Goal: Navigation & Orientation: Find specific page/section

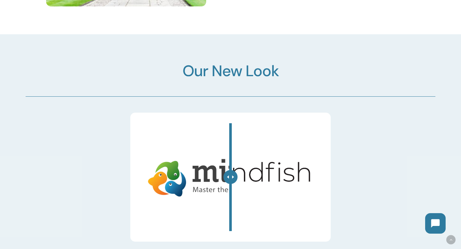
scroll to position [1878, 0]
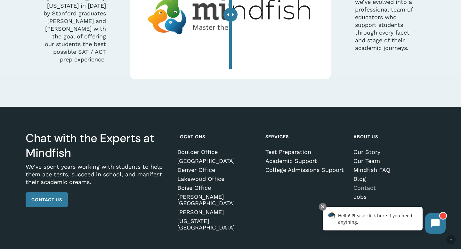
click at [362, 185] on link "Contact" at bounding box center [394, 188] width 80 height 6
click at [358, 194] on link "Jobs" at bounding box center [394, 197] width 80 height 6
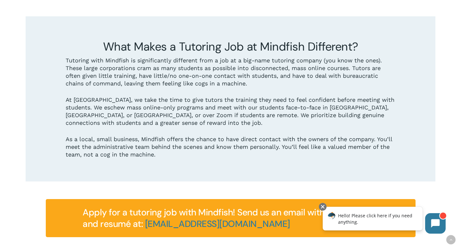
scroll to position [675, 0]
